Goal: Entertainment & Leisure: Consume media (video, audio)

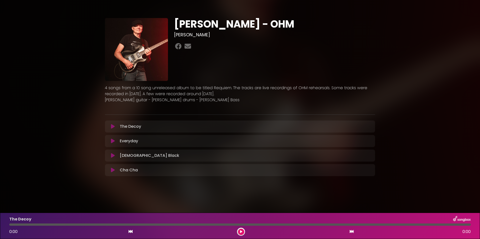
click at [134, 127] on p "The Decoy Loading Track..." at bounding box center [130, 127] width 21 height 6
click at [134, 128] on p "The Decoy Loading Track..." at bounding box center [130, 127] width 21 height 6
click at [242, 232] on icon at bounding box center [241, 232] width 2 height 3
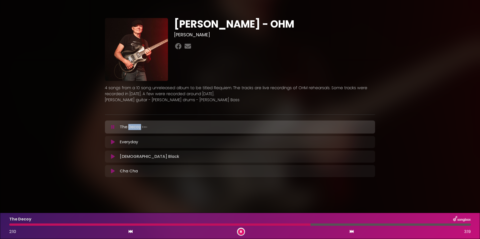
click at [114, 156] on icon at bounding box center [113, 156] width 4 height 5
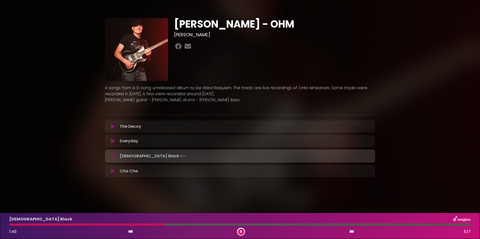
click at [129, 171] on p "Cha Cha Loading Track..." at bounding box center [129, 171] width 18 height 6
drag, startPoint x: 129, startPoint y: 171, endPoint x: 111, endPoint y: 170, distance: 18.1
click at [111, 171] on icon at bounding box center [113, 171] width 4 height 5
